Goal: Find specific page/section: Locate a particular part of the current website

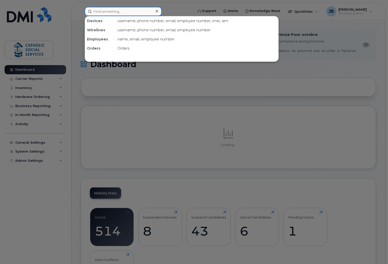
click at [115, 14] on input at bounding box center [123, 11] width 77 height 9
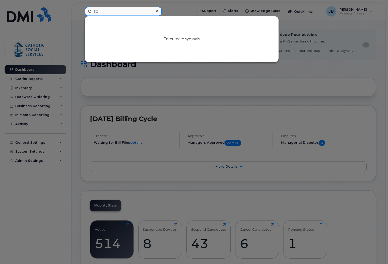
click at [111, 12] on input "50" at bounding box center [123, 11] width 77 height 9
type input "5"
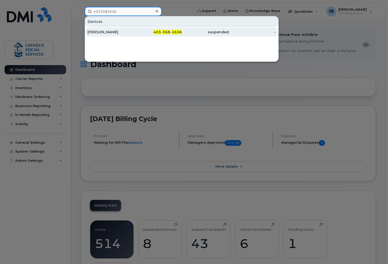
type input "4033581636"
click at [133, 33] on div "[PERSON_NAME]" at bounding box center [110, 31] width 47 height 5
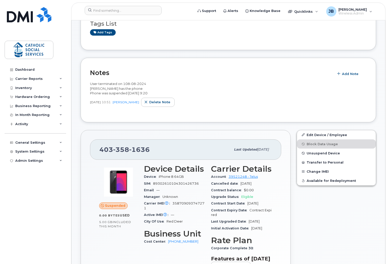
scroll to position [102, 0]
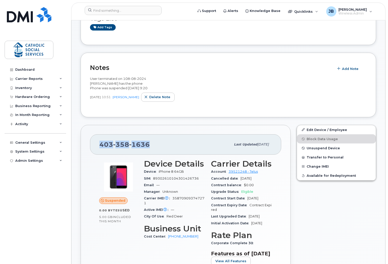
drag, startPoint x: 153, startPoint y: 140, endPoint x: 101, endPoint y: 139, distance: 52.8
click at [101, 139] on div "[PHONE_NUMBER]" at bounding box center [164, 144] width 131 height 11
copy span "[PHONE_NUMBER]"
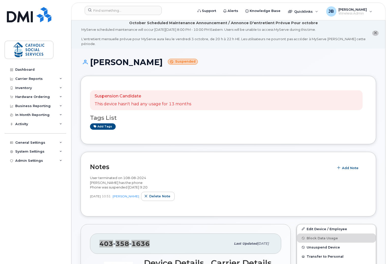
scroll to position [0, 0]
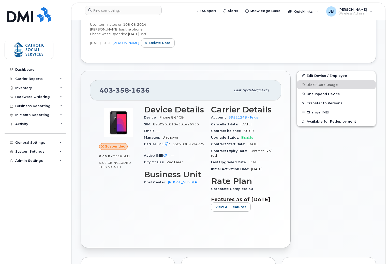
scroll to position [178, 0]
